Goal: Information Seeking & Learning: Learn about a topic

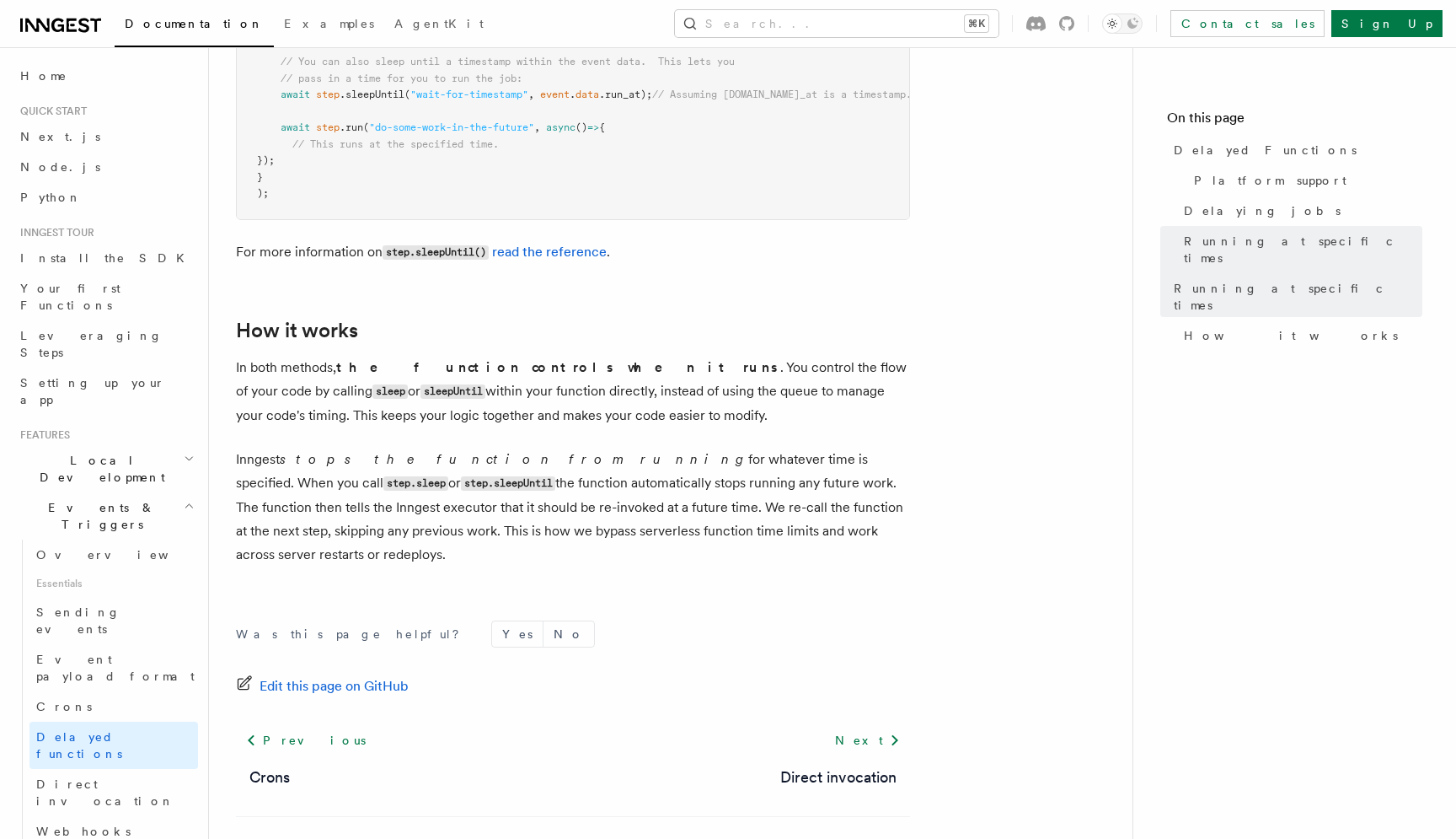
scroll to position [1399, 0]
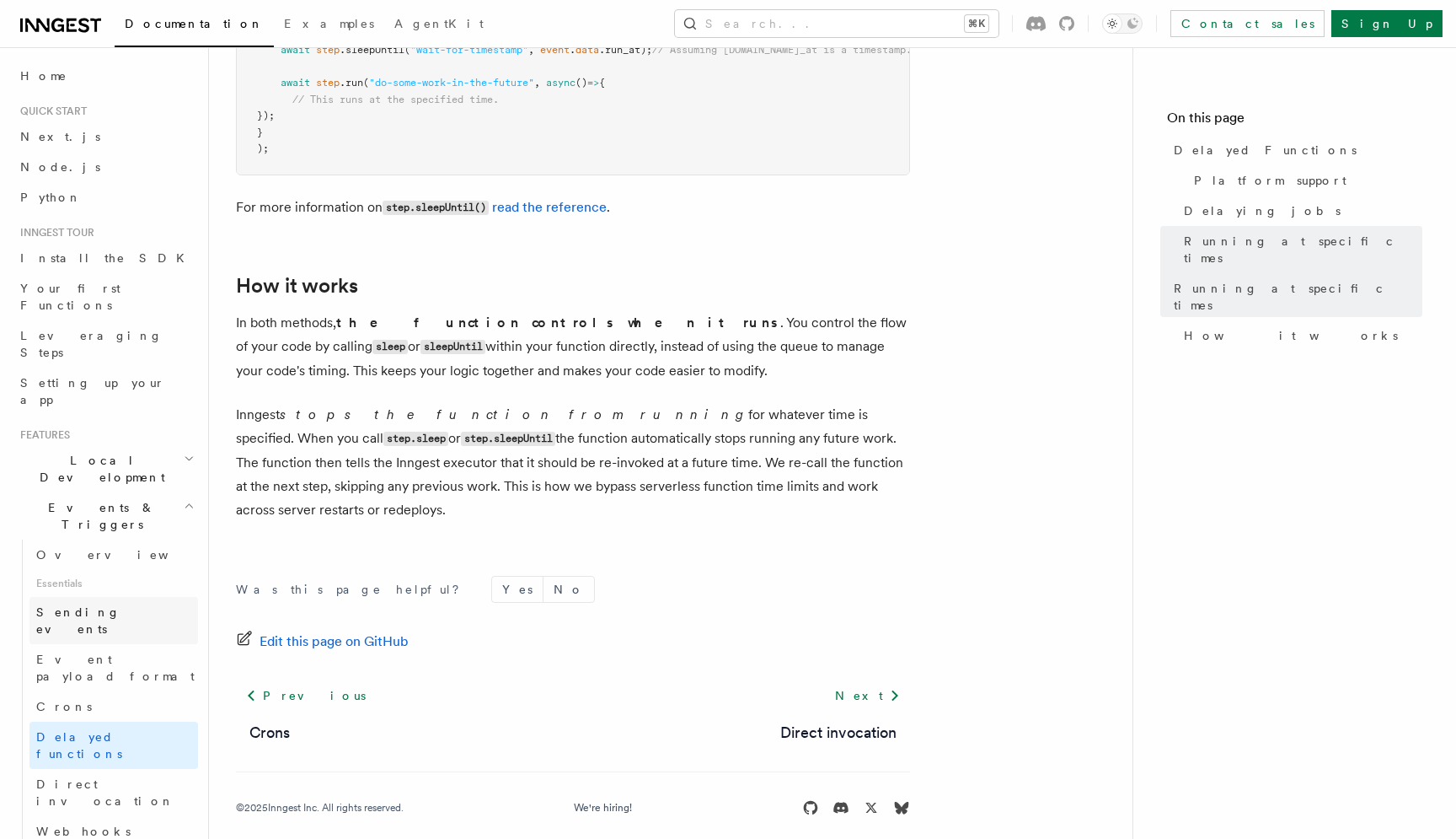
click at [125, 596] on link "Sending events" at bounding box center [114, 619] width 168 height 47
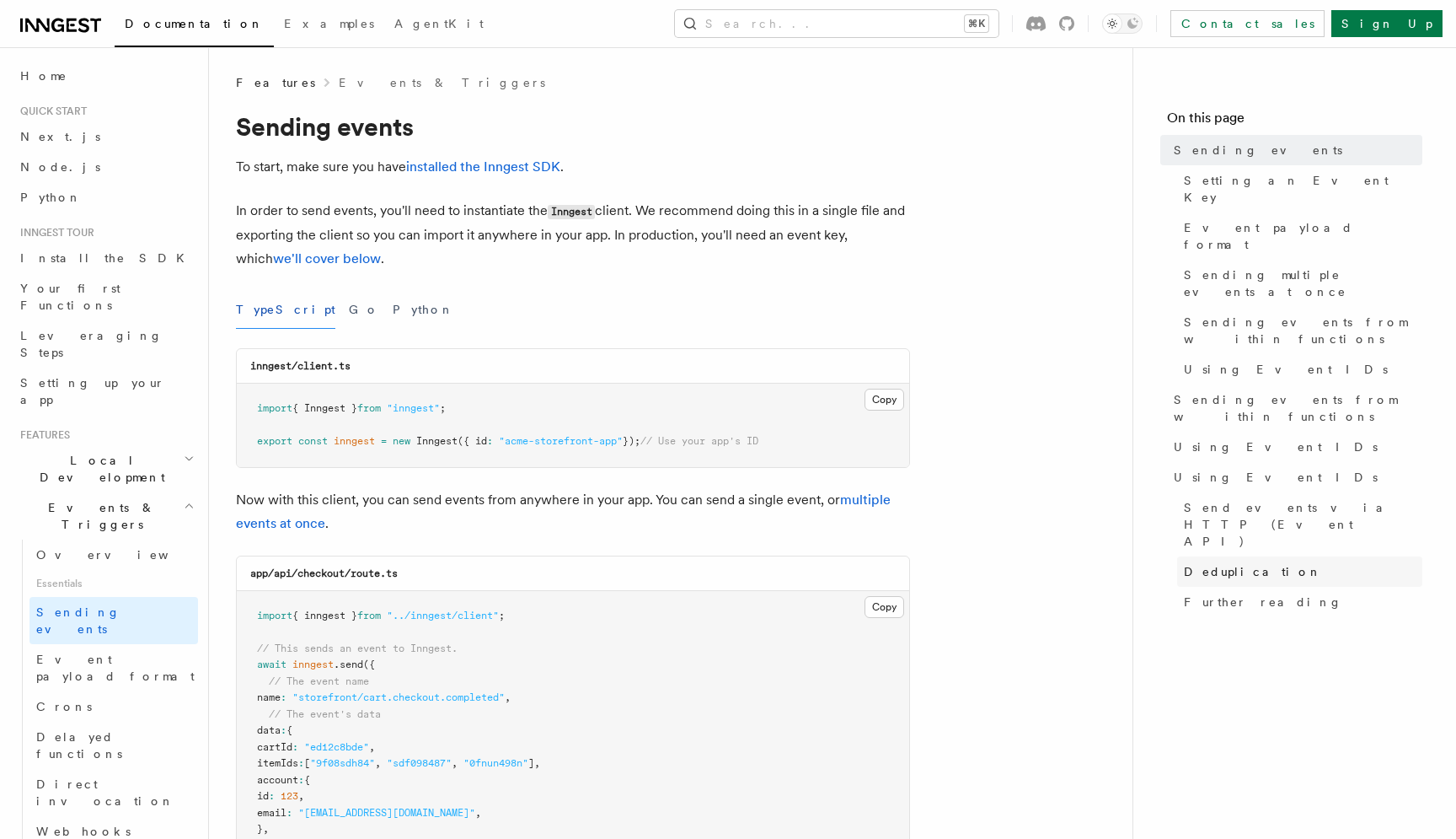
click at [1248, 563] on span "Deduplication" at bounding box center [1253, 572] width 138 height 17
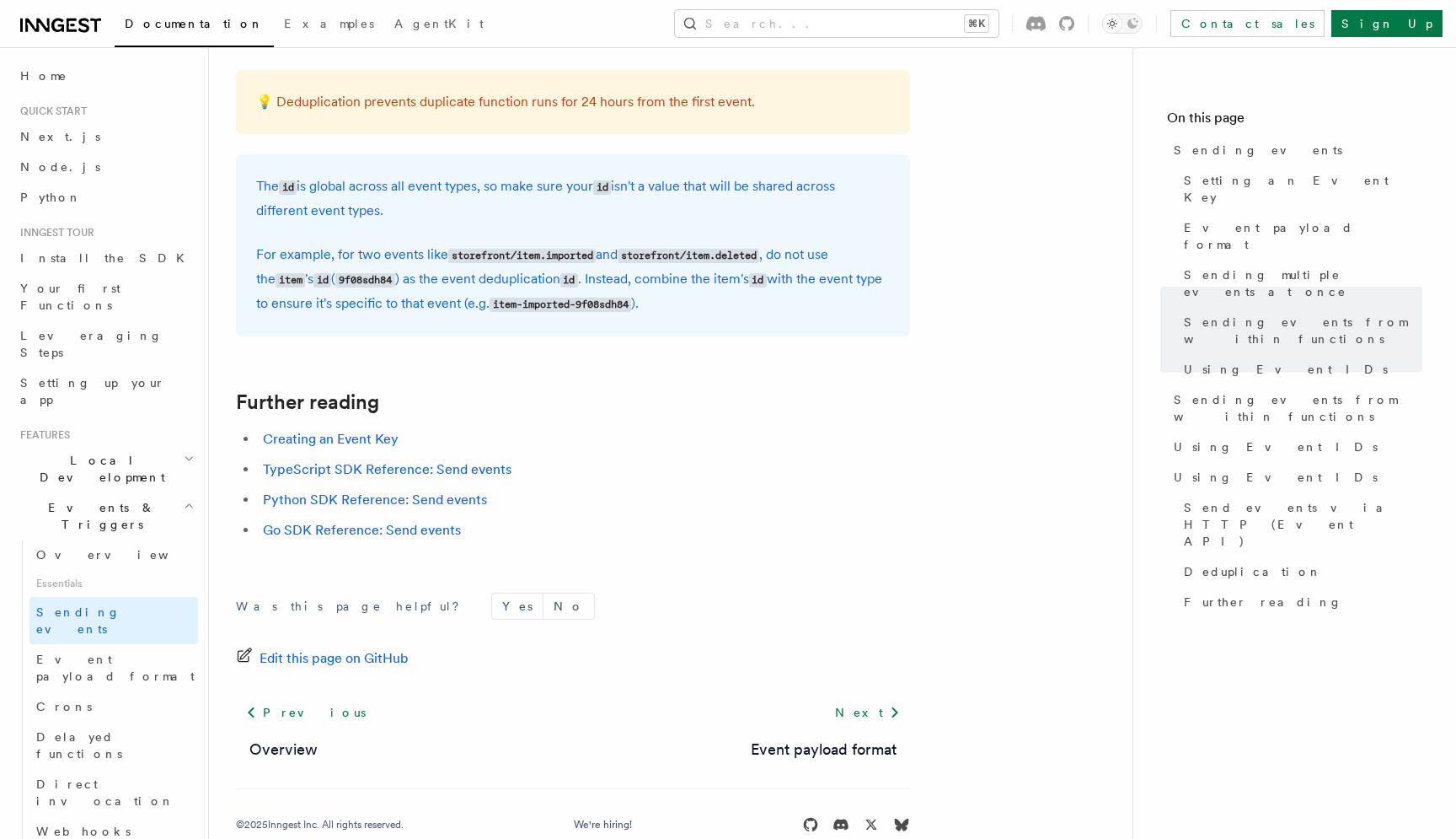
scroll to position [4757, 0]
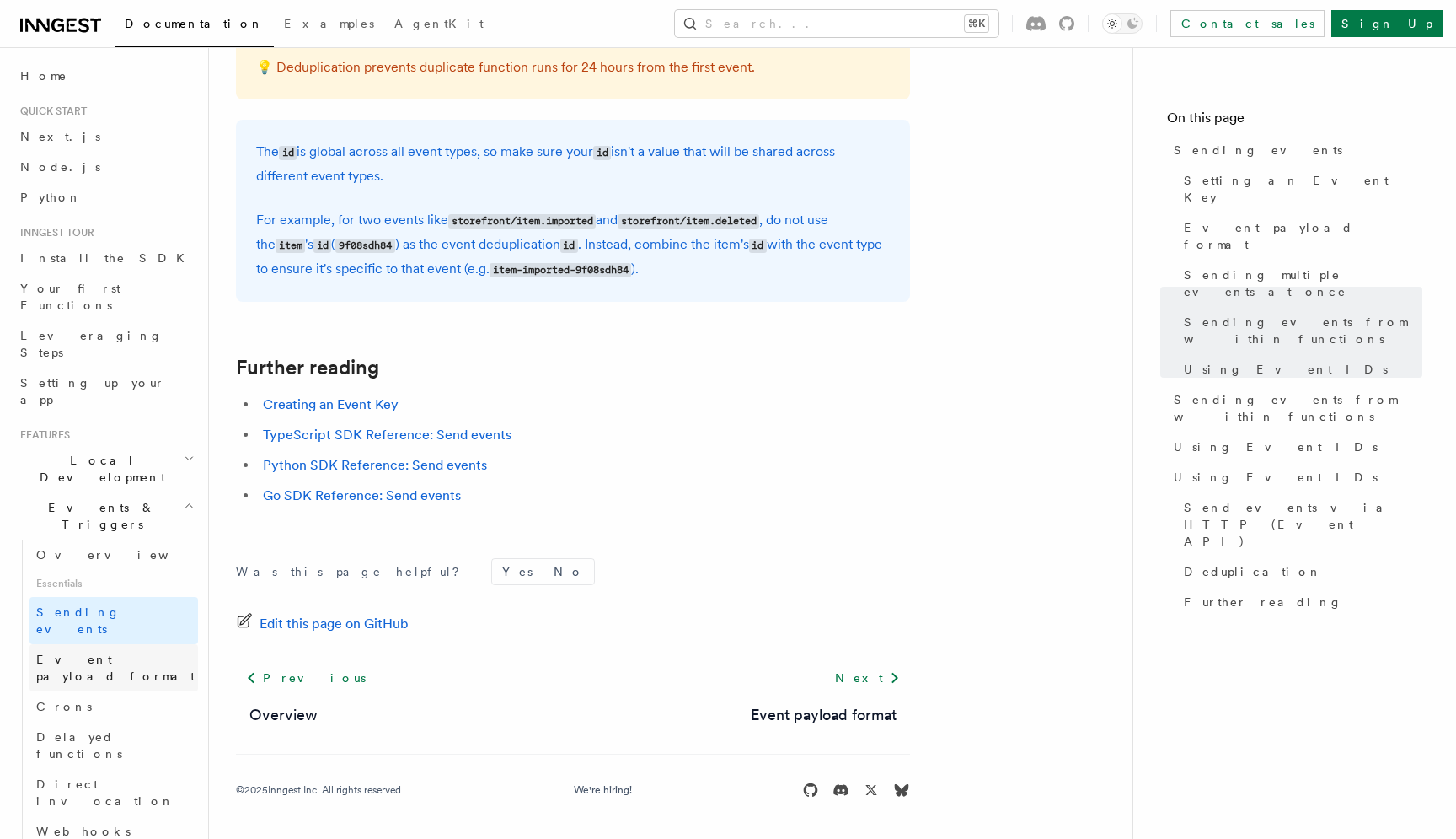
click at [143, 653] on span "Event payload format" at bounding box center [114, 668] width 158 height 31
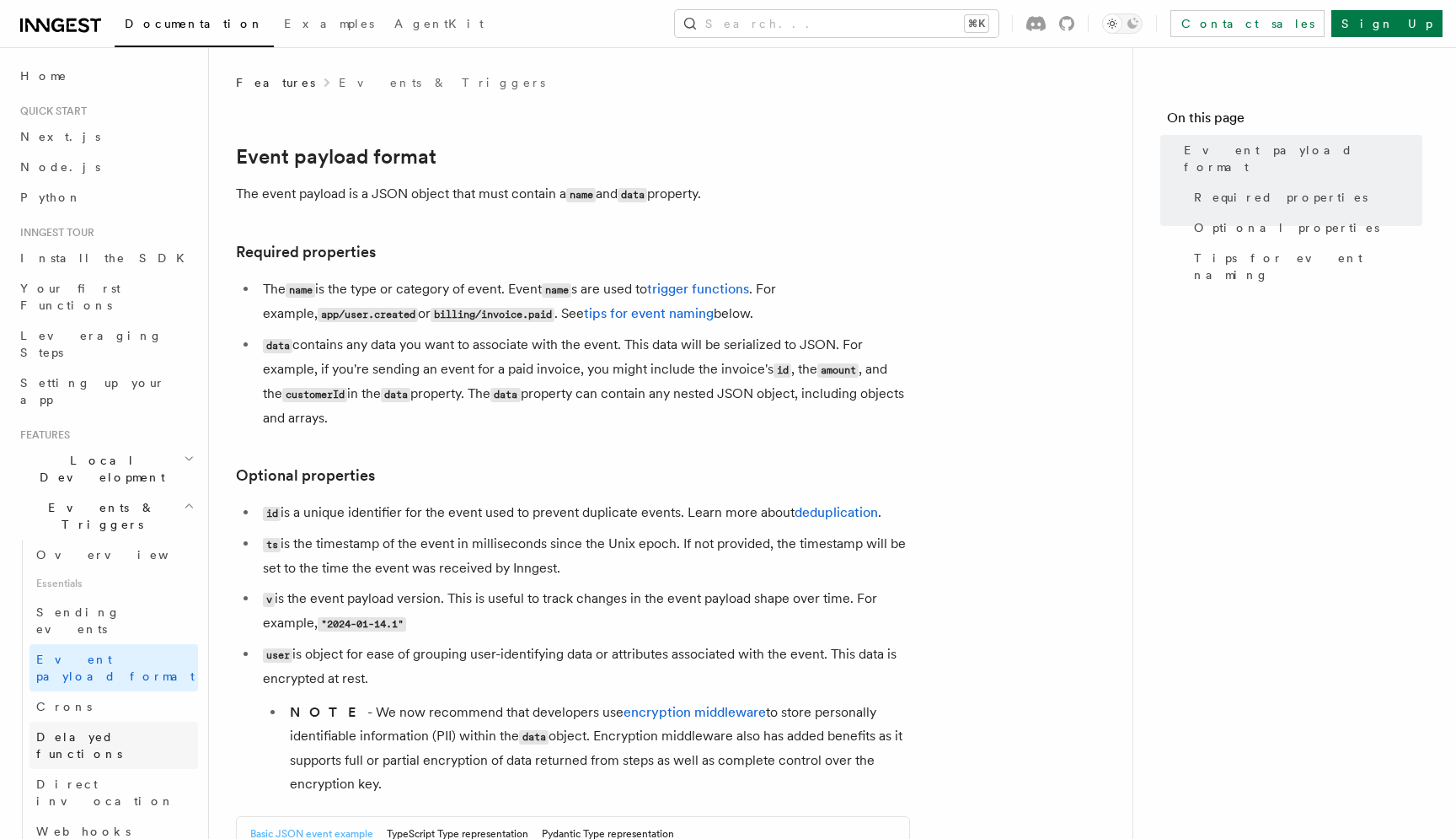
click at [122, 730] on span "Delayed functions" at bounding box center [79, 745] width 86 height 31
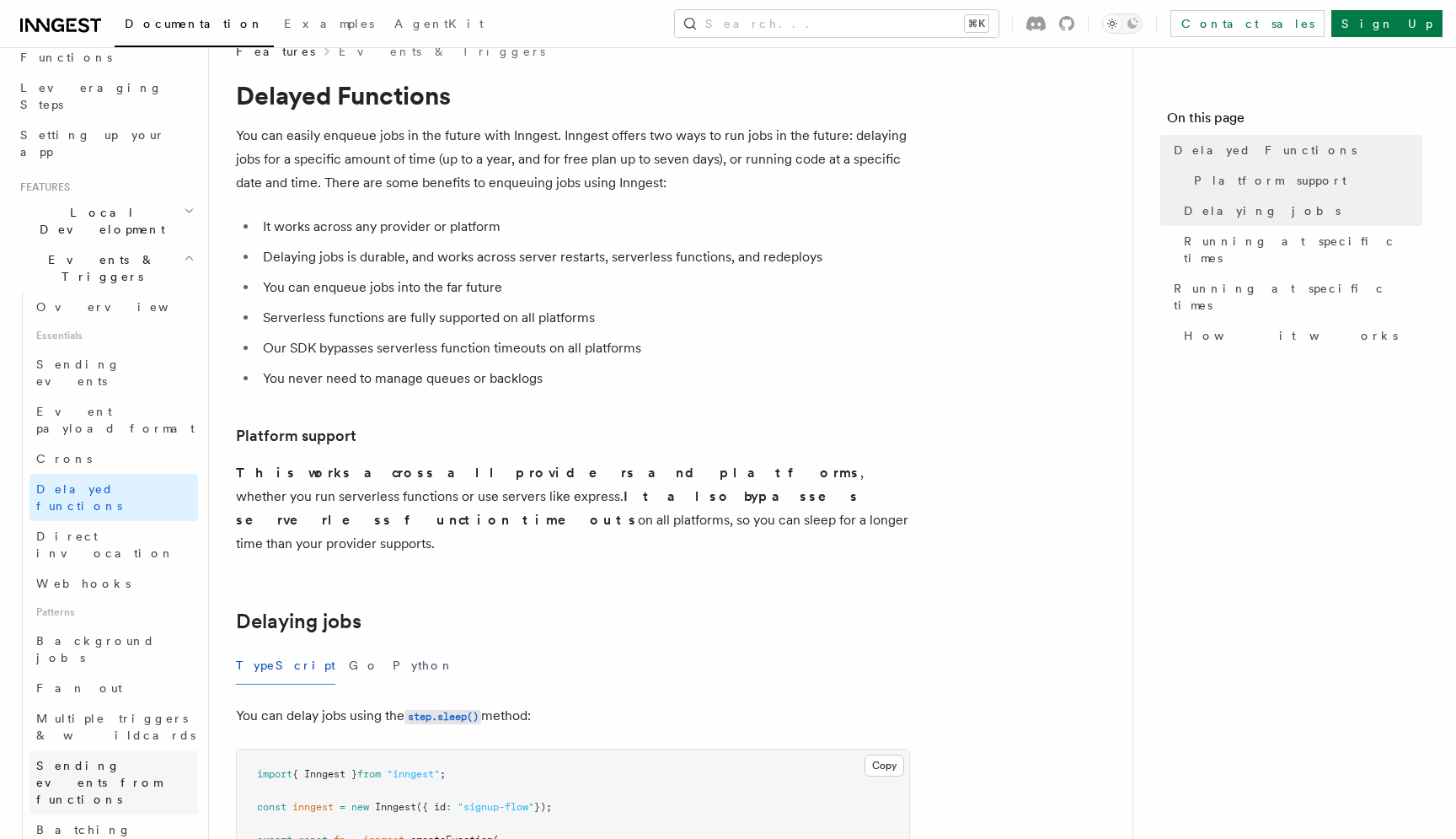
scroll to position [249, 0]
click at [149, 758] on span "Sending events from functions" at bounding box center [98, 781] width 126 height 47
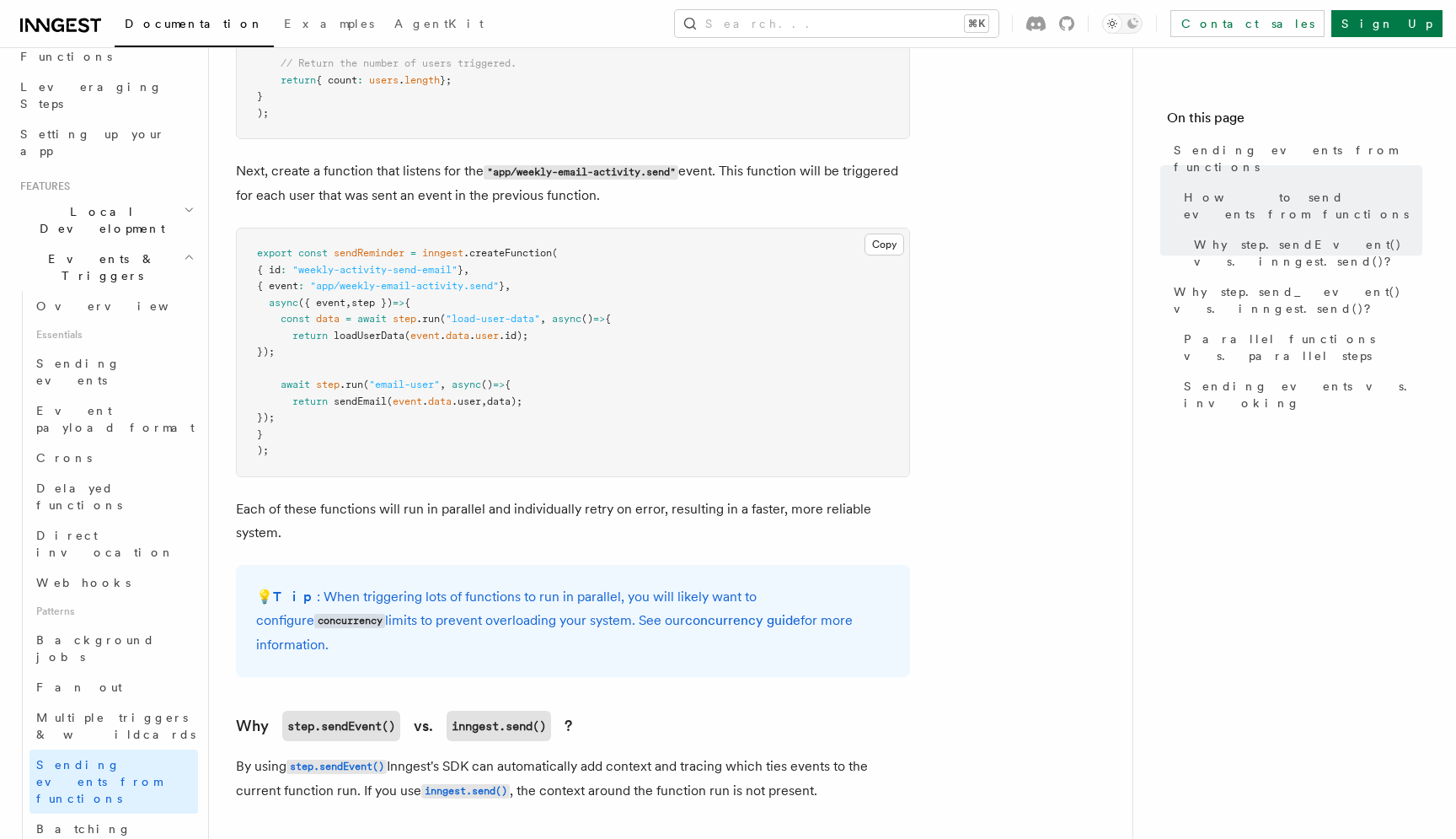
scroll to position [1256, 0]
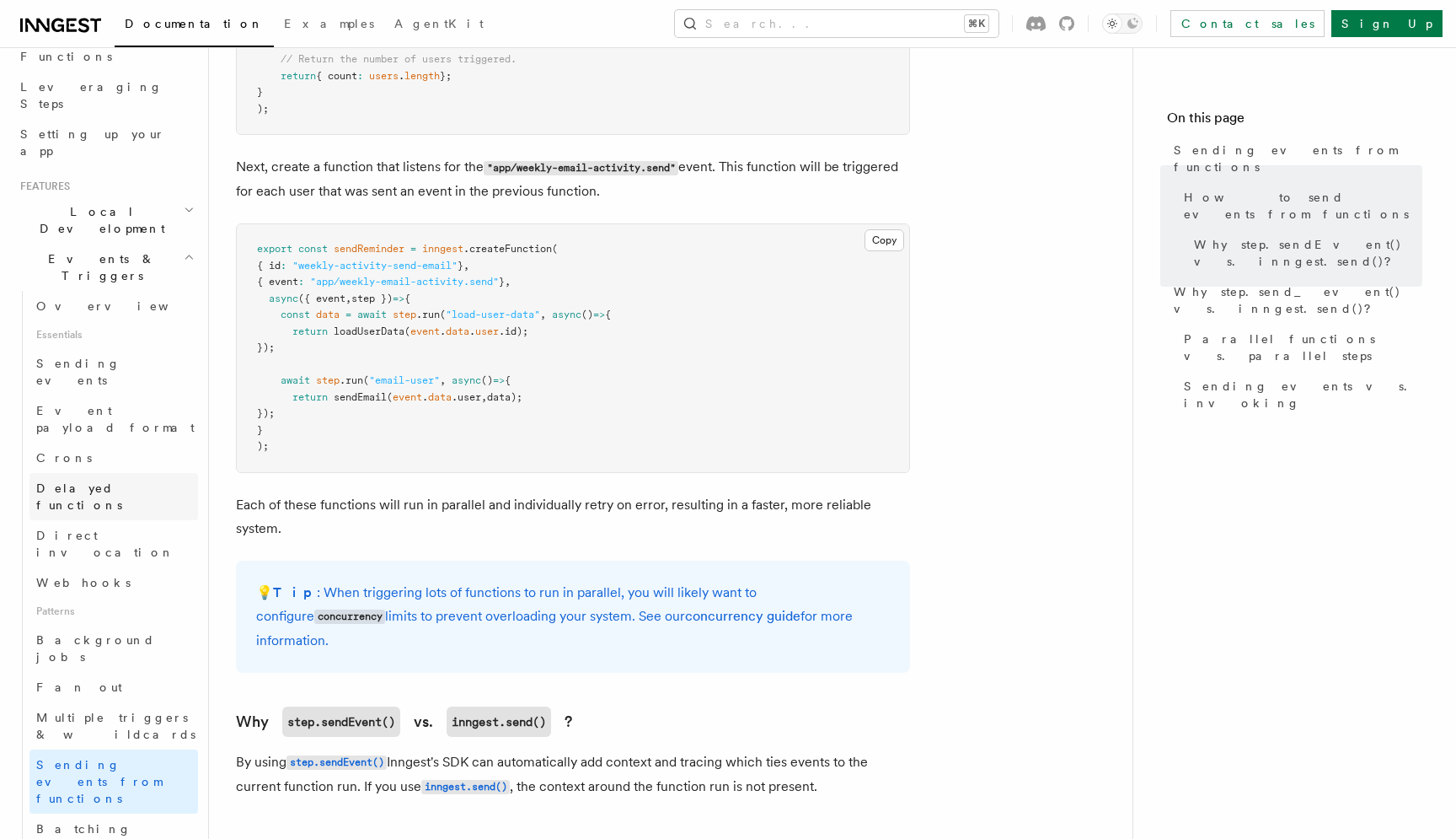
click at [132, 472] on link "Delayed functions" at bounding box center [114, 496] width 168 height 47
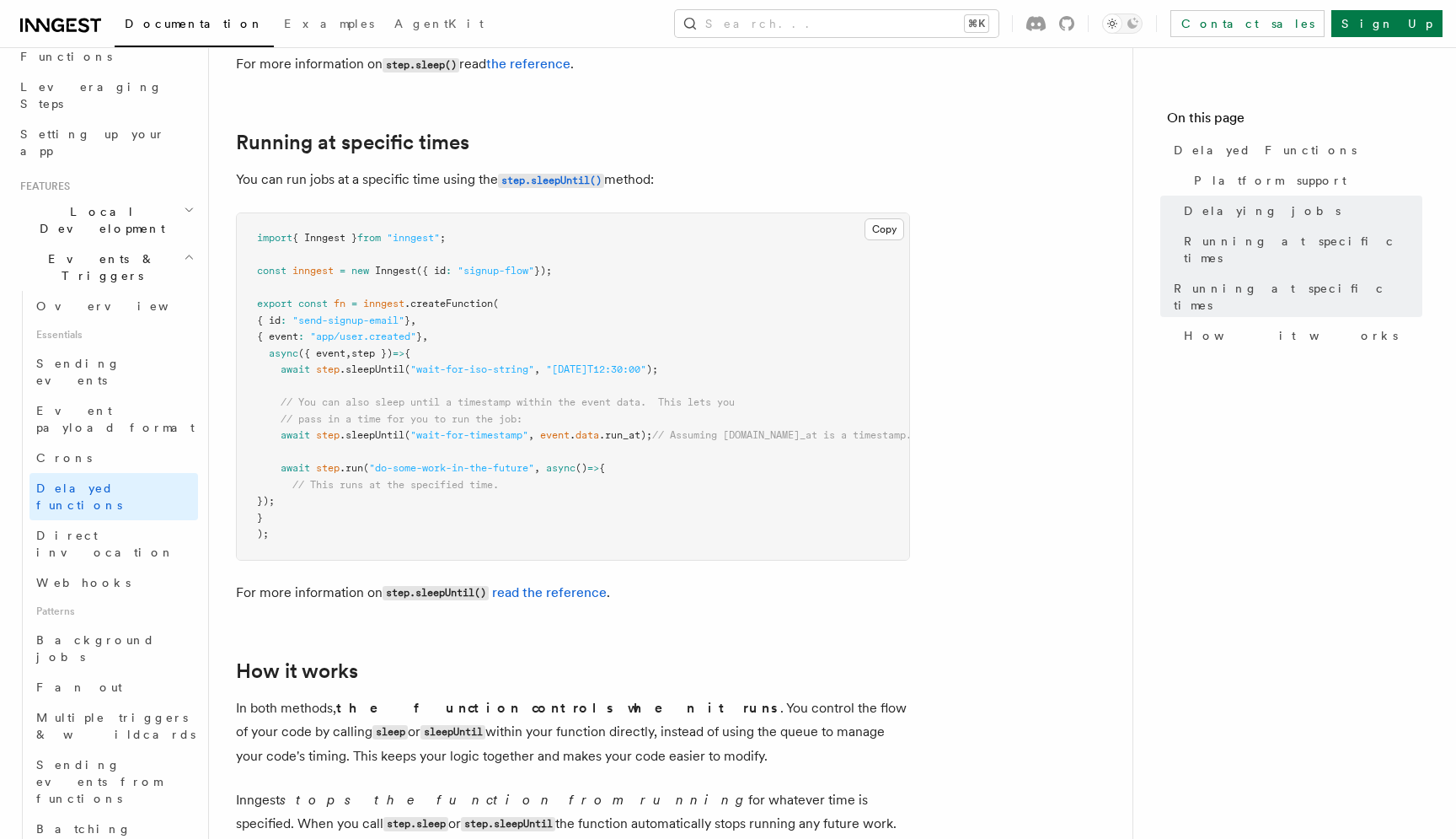
scroll to position [1014, 0]
click at [122, 481] on span "Delayed functions" at bounding box center [79, 496] width 86 height 31
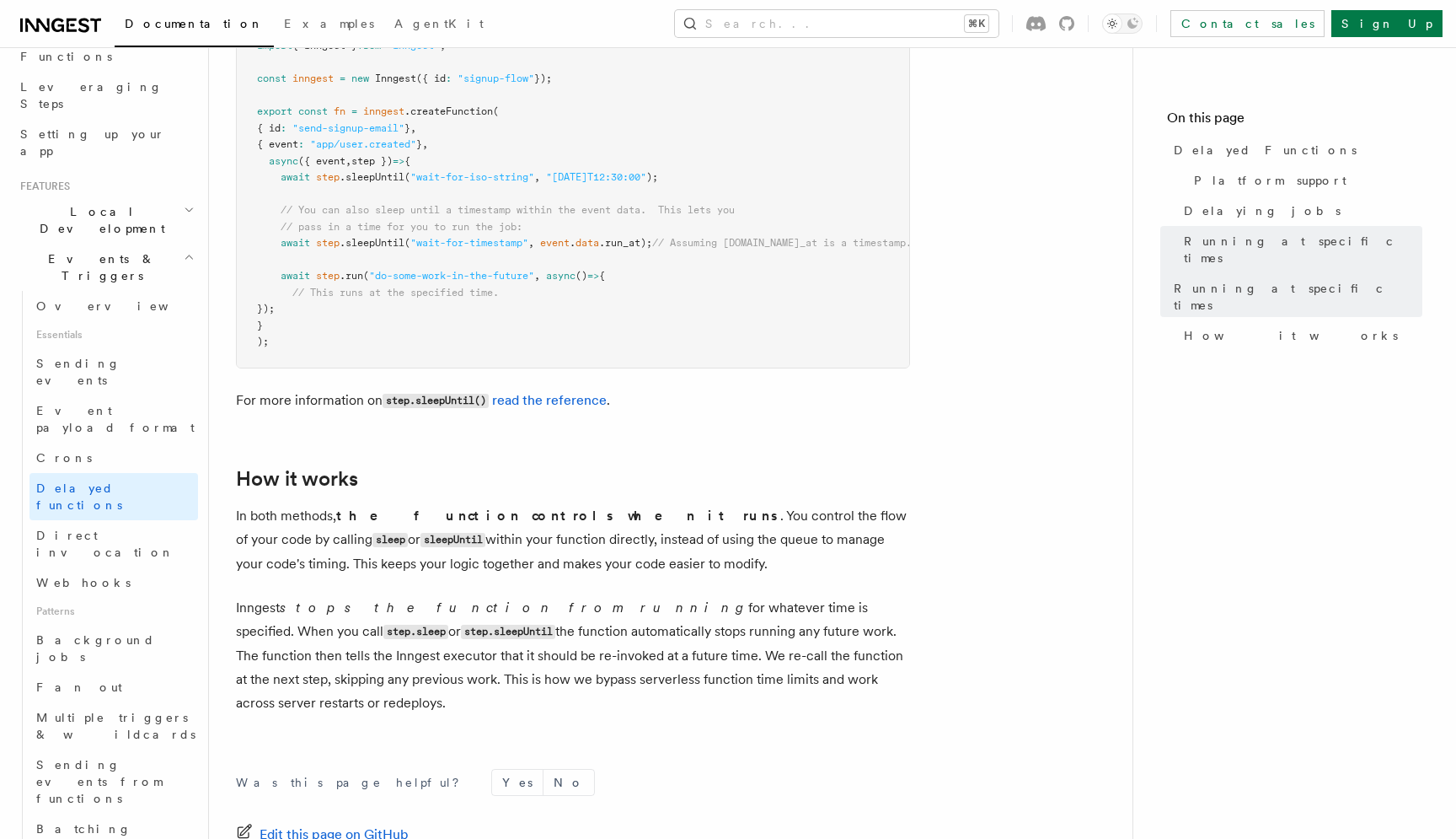
scroll to position [1200, 0]
